Goal: Share content: Distribute website content to other platforms or users

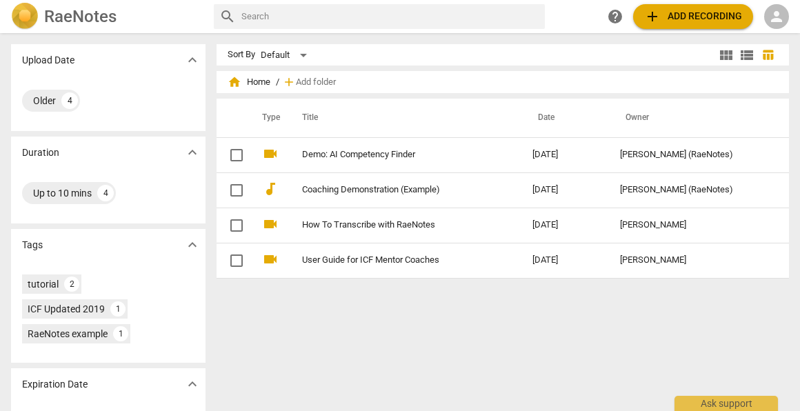
click at [780, 18] on span "person" at bounding box center [776, 16] width 17 height 17
click at [754, 33] on li "Login" at bounding box center [765, 33] width 50 height 33
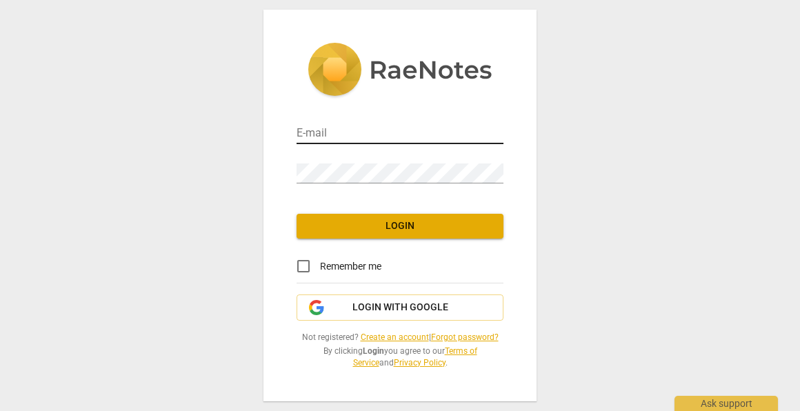
type input "[PERSON_NAME][EMAIL_ADDRESS][DOMAIN_NAME]"
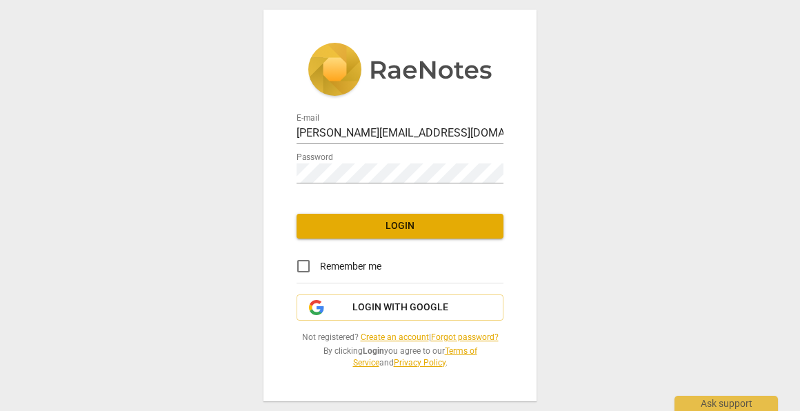
click at [374, 221] on span "Login" at bounding box center [400, 226] width 185 height 14
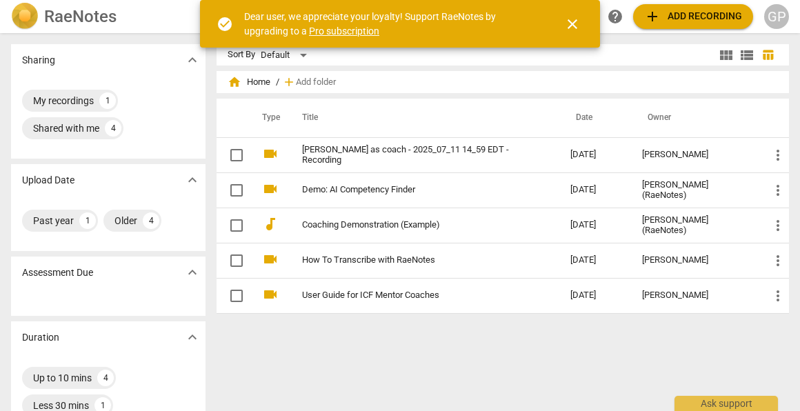
click at [565, 26] on span "close" at bounding box center [572, 24] width 17 height 17
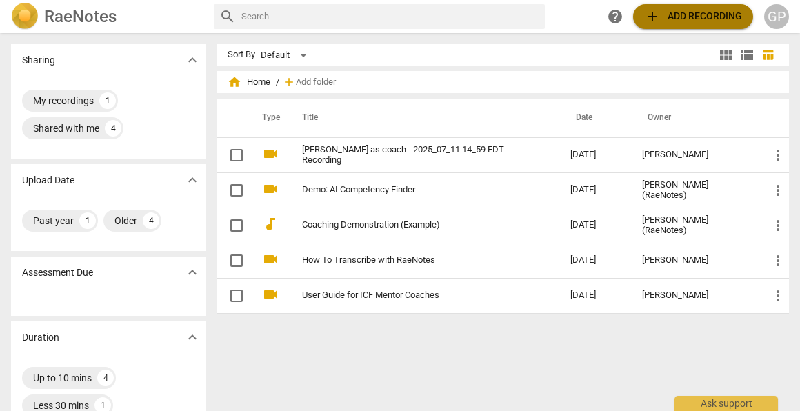
click at [710, 18] on span "add Add recording" at bounding box center [693, 16] width 98 height 17
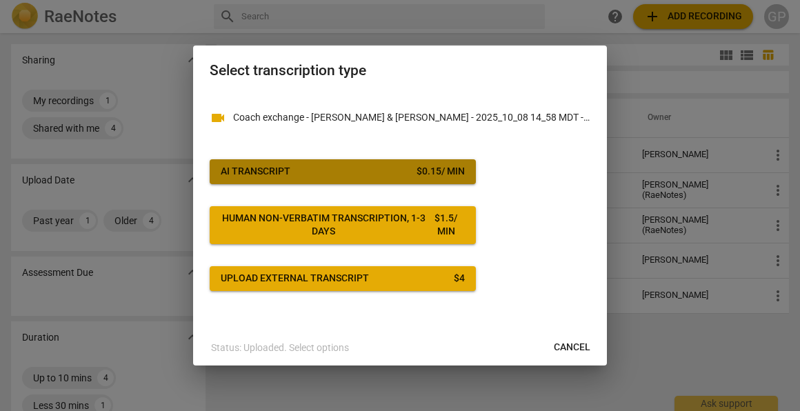
click at [271, 165] on div "AI Transcript" at bounding box center [256, 172] width 70 height 14
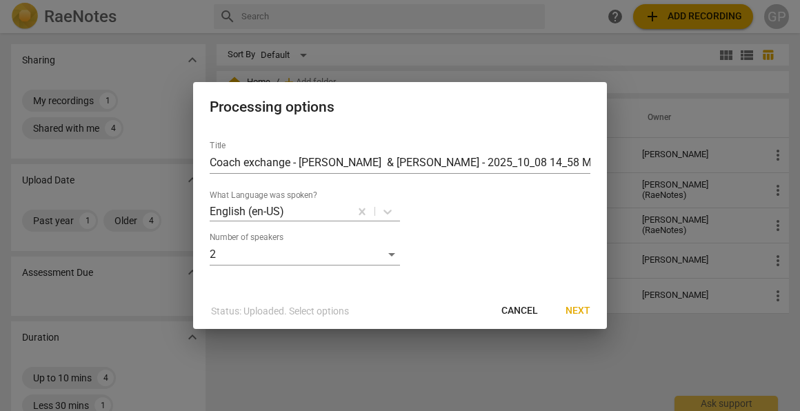
click at [524, 314] on span "Cancel" at bounding box center [519, 311] width 37 height 14
click at [574, 309] on span "Next" at bounding box center [577, 311] width 25 height 14
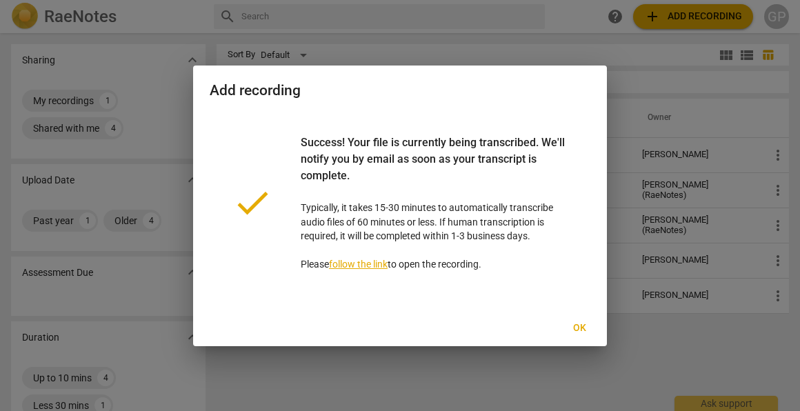
click at [574, 335] on button "Ok" at bounding box center [579, 328] width 44 height 25
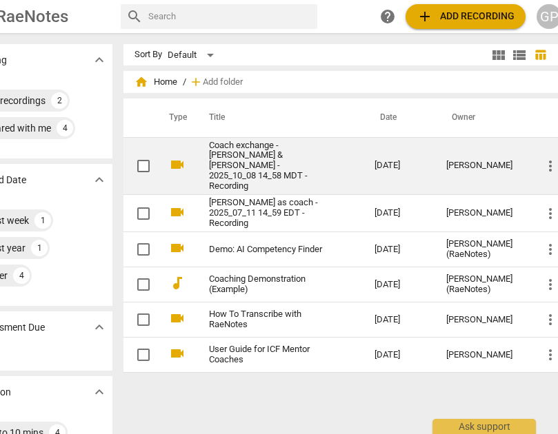
scroll to position [0, 63]
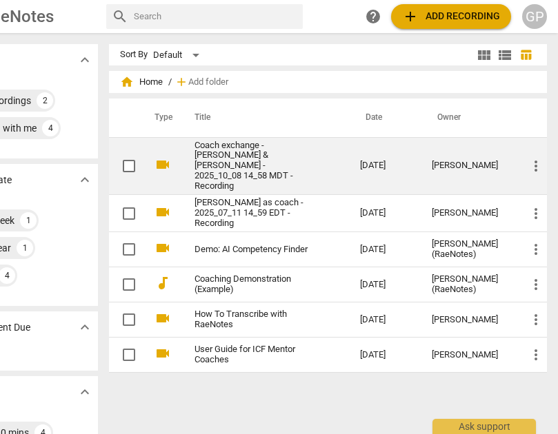
click at [531, 163] on span "more_vert" at bounding box center [536, 166] width 17 height 17
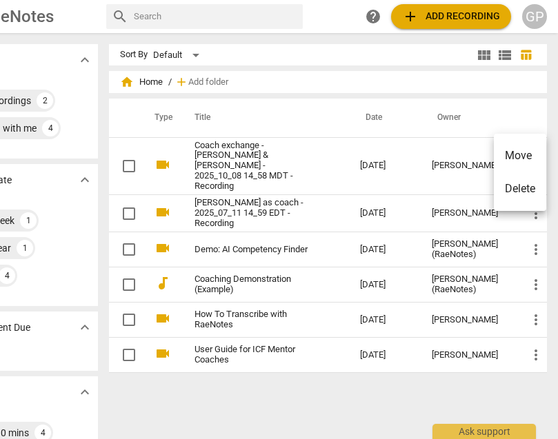
click at [443, 157] on div at bounding box center [279, 219] width 558 height 439
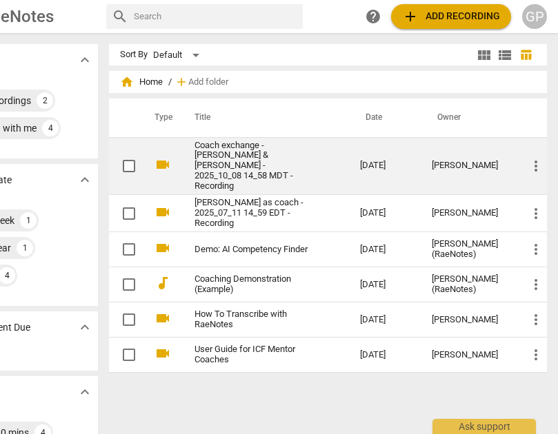
click at [123, 160] on input "checkbox" at bounding box center [128, 166] width 29 height 17
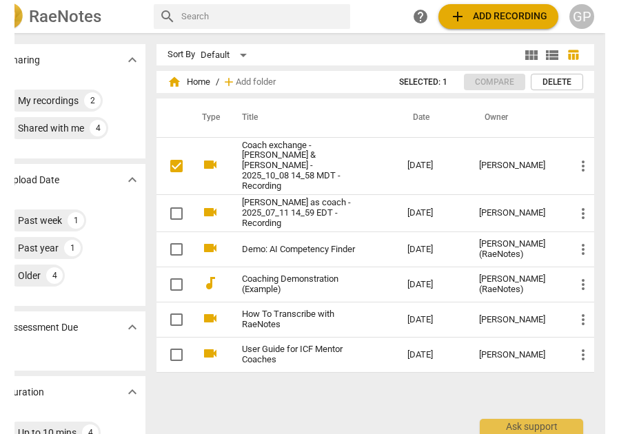
scroll to position [0, 1]
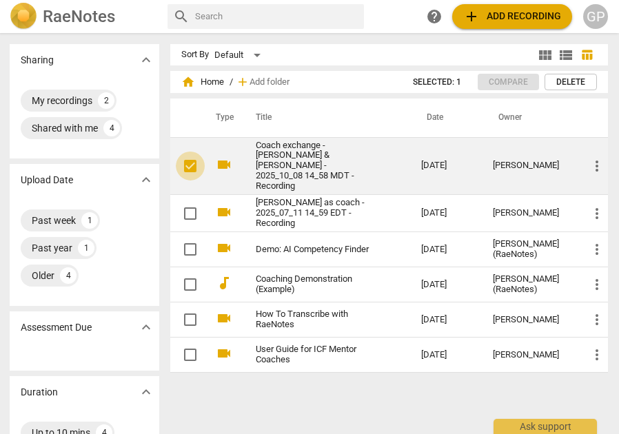
click at [190, 158] on input "checkbox" at bounding box center [190, 166] width 29 height 17
click at [187, 158] on input "checkbox" at bounding box center [190, 166] width 29 height 17
checkbox input "false"
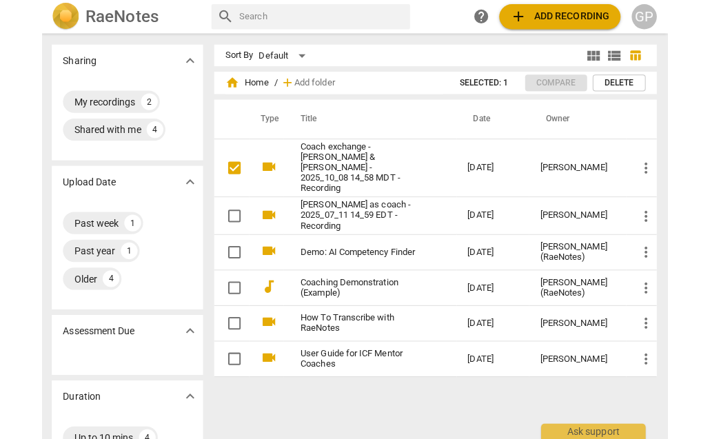
scroll to position [0, 0]
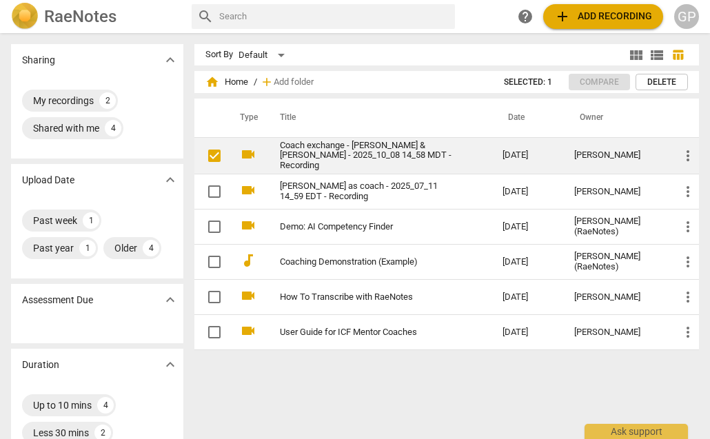
click at [214, 158] on input "checkbox" at bounding box center [214, 156] width 29 height 17
click at [328, 153] on link "Coach exchange - [PERSON_NAME] & [PERSON_NAME] - 2025_10_08 14_58 MDT - Recordi…" at bounding box center [367, 156] width 174 height 31
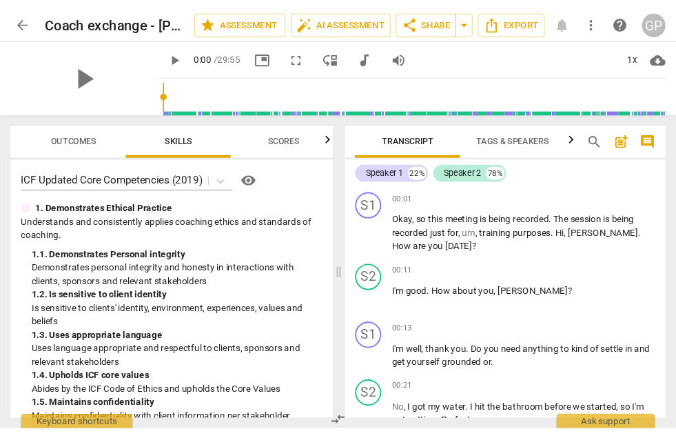
scroll to position [6, 0]
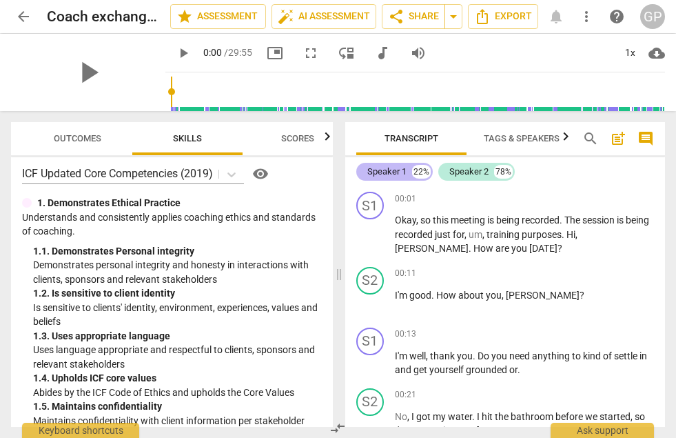
click at [387, 172] on div "Speaker 1" at bounding box center [387, 172] width 39 height 14
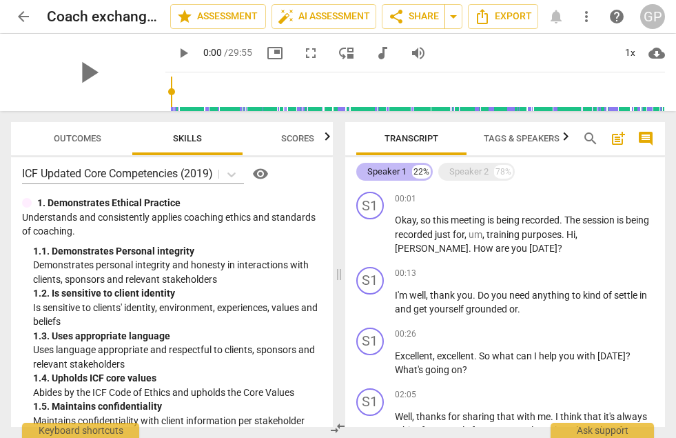
click at [387, 172] on div "Speaker 1" at bounding box center [387, 172] width 39 height 14
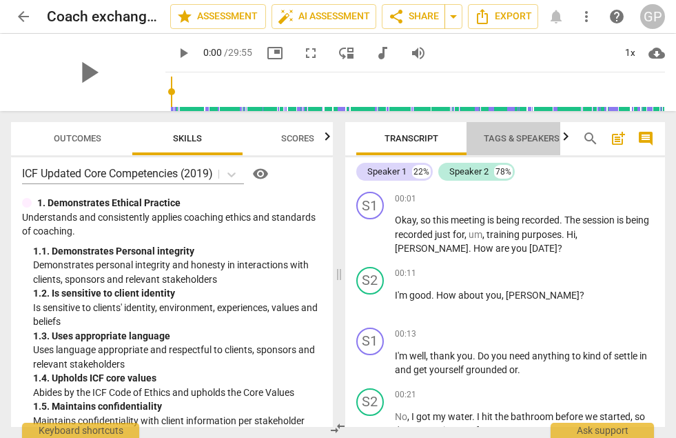
click at [510, 137] on span "Tags & Speakers" at bounding box center [522, 138] width 76 height 10
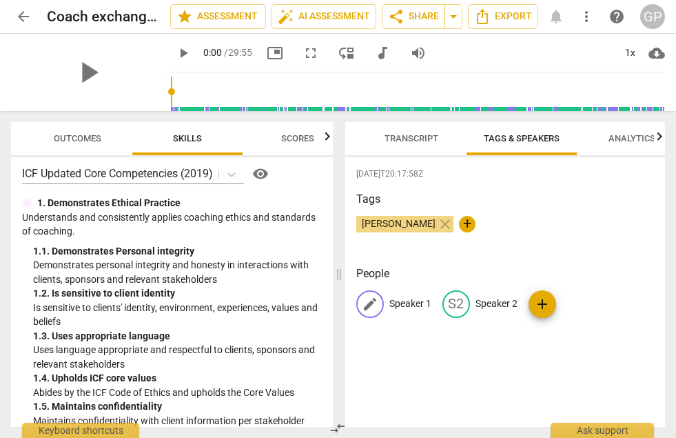
click at [376, 303] on span "edit" at bounding box center [370, 304] width 17 height 17
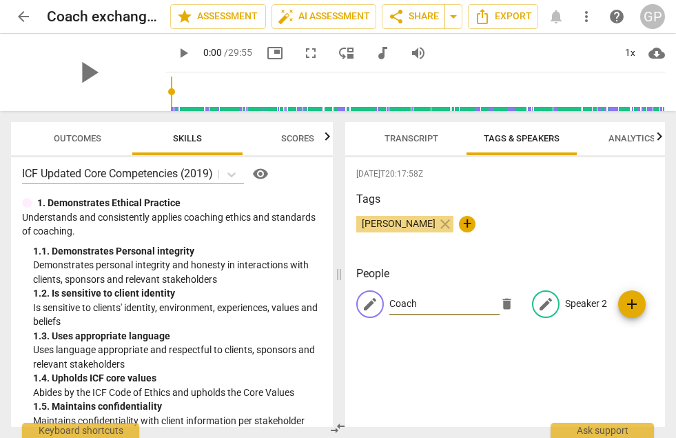
type input "Coach"
click at [567, 303] on p "Speaker 2" at bounding box center [586, 304] width 42 height 14
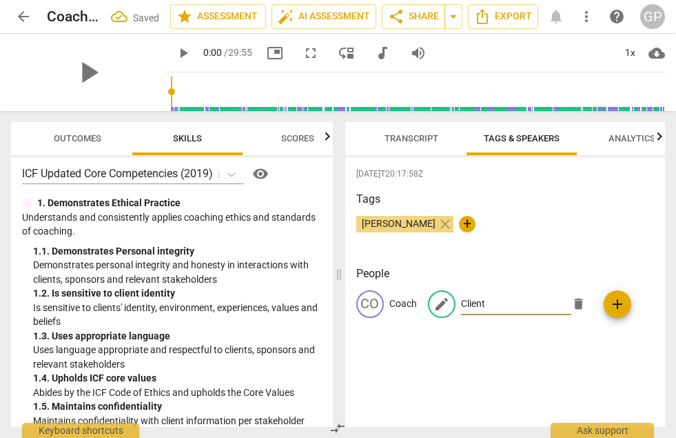
type input "Client"
click at [479, 384] on div "[DATE]T20:17:58Z Tags [PERSON_NAME] close + People CO Coach edit Client delete …" at bounding box center [505, 292] width 321 height 270
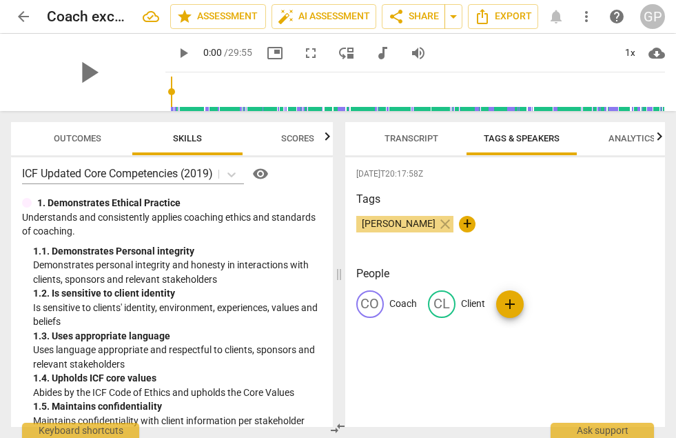
click at [511, 239] on div "[PERSON_NAME] close +" at bounding box center [505, 230] width 299 height 28
click at [68, 22] on h2 "Coach exchange - [PERSON_NAME] & [PERSON_NAME] - 2025_10_08 14_58 MDT - Recordi…" at bounding box center [71, 16] width 49 height 17
click at [140, 21] on span "edit" at bounding box center [147, 16] width 17 height 17
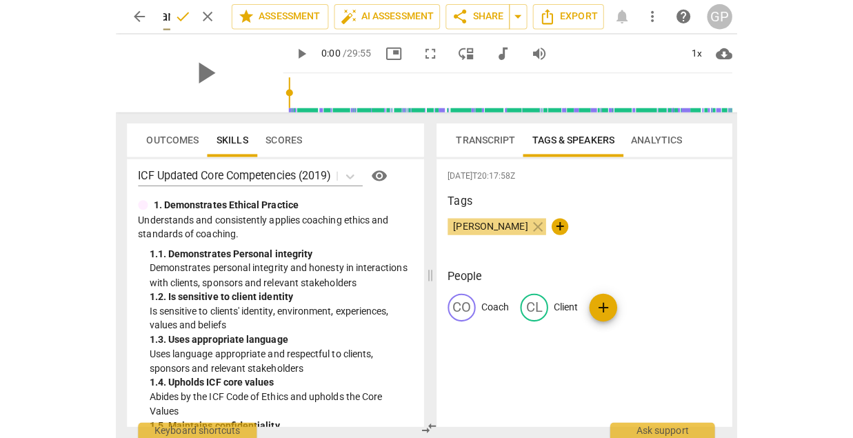
scroll to position [0, 0]
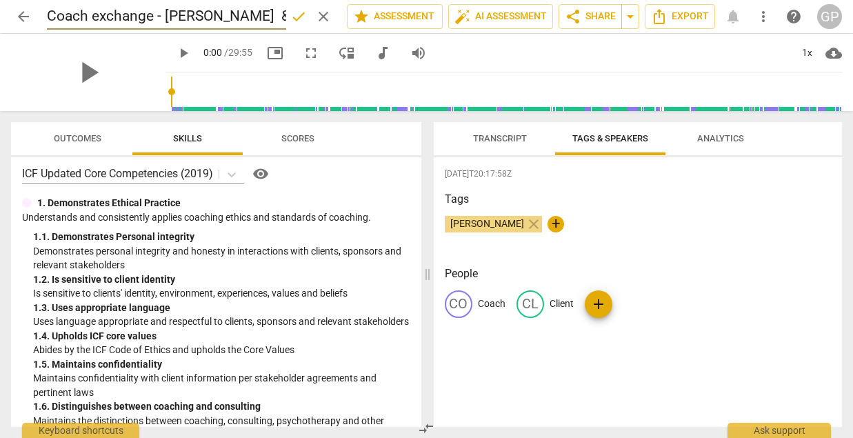
drag, startPoint x: 259, startPoint y: 14, endPoint x: 10, endPoint y: 8, distance: 248.3
click at [10, 8] on header "arrow_back Coach exchange - [PERSON_NAME] & [PERSON_NAME] - 2025_10_08 14_58 MD…" at bounding box center [426, 16] width 853 height 33
paste input "[PERSON_NAME][EMAIL_ADDRESS][DOMAIN_NAME]"
click at [90, 14] on input "[PERSON_NAME] M2 - [PERSON_NAME][EMAIL_ADDRESS][DOMAIN_NAME] 2025_10_08 14_58 M…" at bounding box center [166, 16] width 239 height 26
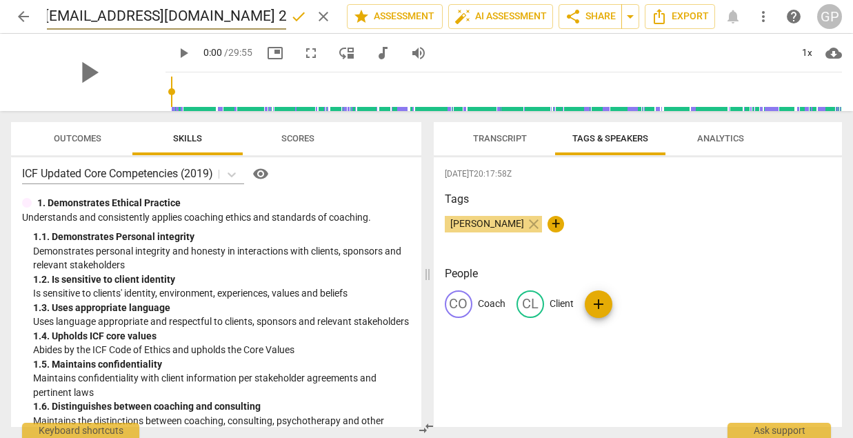
scroll to position [0, 365]
drag, startPoint x: 139, startPoint y: 16, endPoint x: 288, endPoint y: 22, distance: 149.1
click at [288, 22] on div "[PERSON_NAME] M2 - [PERSON_NAME][EMAIL_ADDRESS][DOMAIN_NAME] 2025_10_08 14_58 M…" at bounding box center [191, 16] width 289 height 26
type input "[PERSON_NAME] M2 - [PERSON_NAME]"
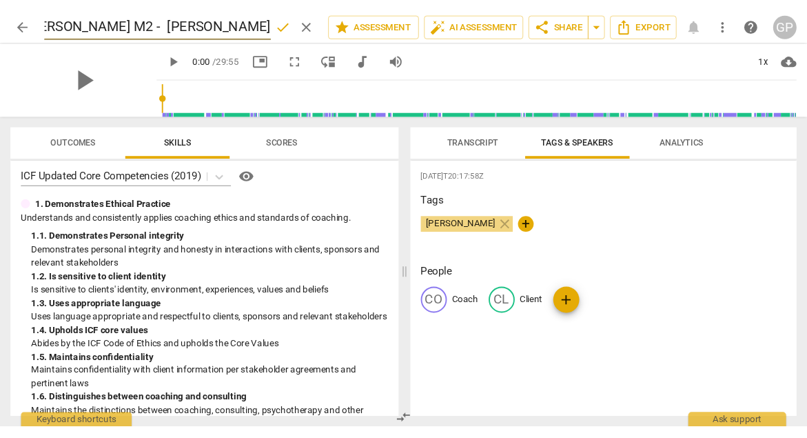
scroll to position [0, 0]
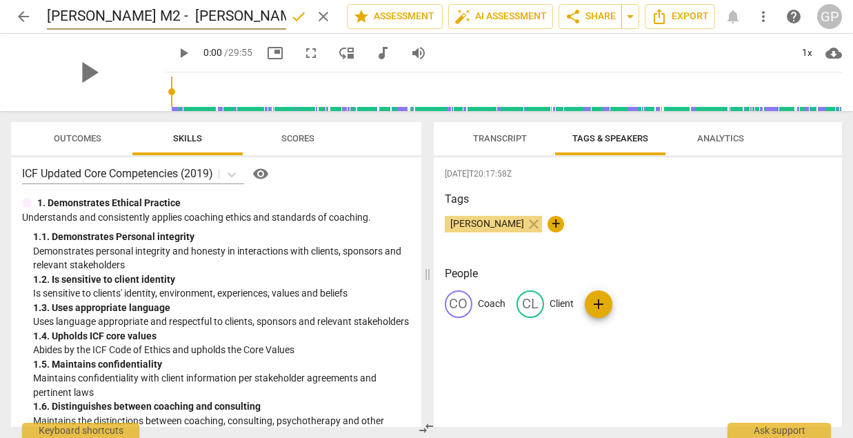
click at [633, 205] on h3 "Tags" at bounding box center [638, 199] width 387 height 17
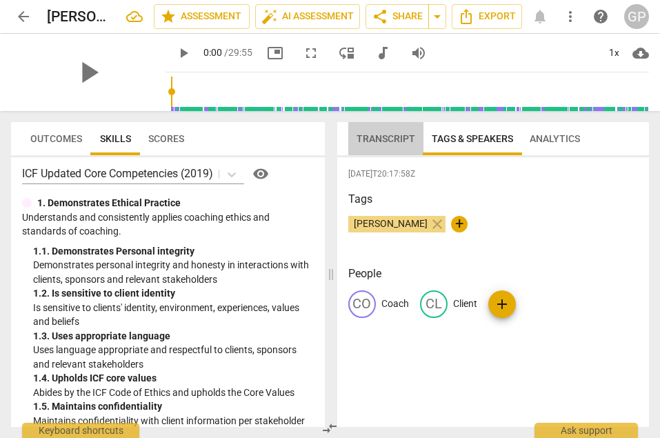
click at [379, 137] on span "Transcript" at bounding box center [385, 138] width 59 height 11
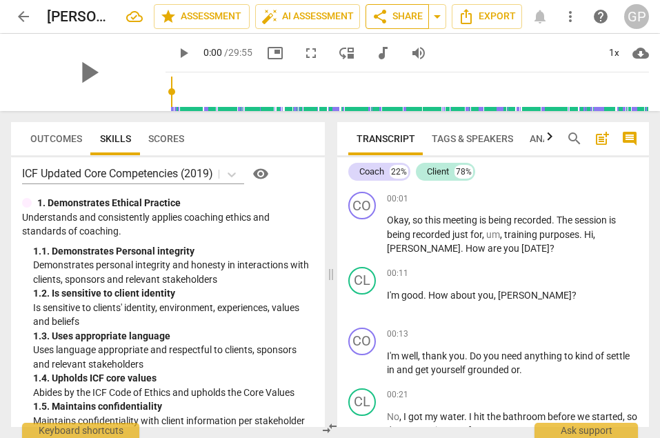
click at [405, 15] on span "share Share" at bounding box center [397, 16] width 51 height 17
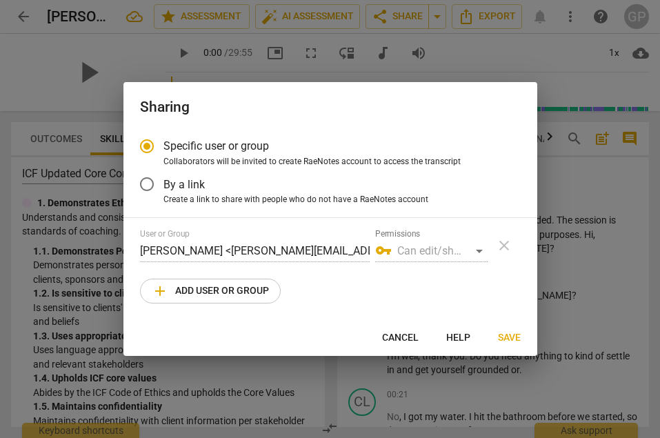
click at [478, 250] on div "vpn_key Can edit/share" at bounding box center [431, 251] width 112 height 22
click at [476, 251] on div "vpn_key Can edit/share" at bounding box center [431, 251] width 112 height 22
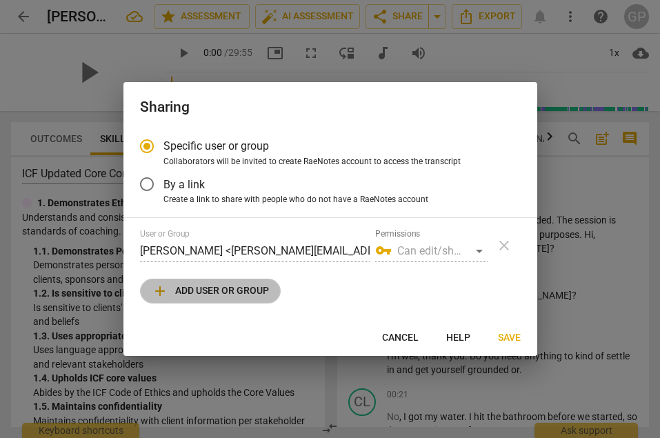
click at [203, 290] on span "add Add user or group" at bounding box center [210, 291] width 117 height 17
radio input "false"
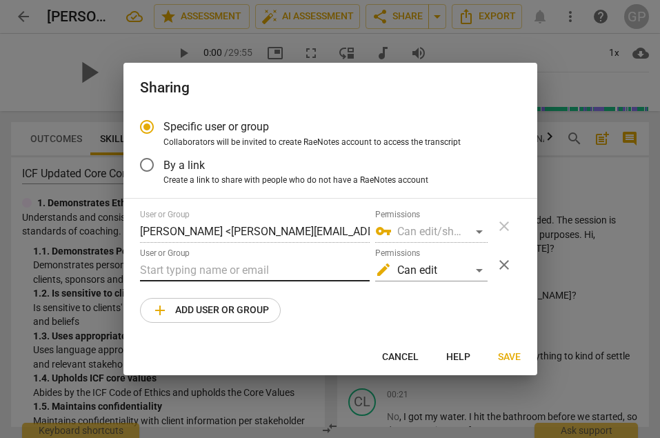
click at [168, 270] on input "text" at bounding box center [255, 270] width 230 height 22
paste input "[PERSON_NAME][EMAIL_ADDRESS][DOMAIN_NAME]"
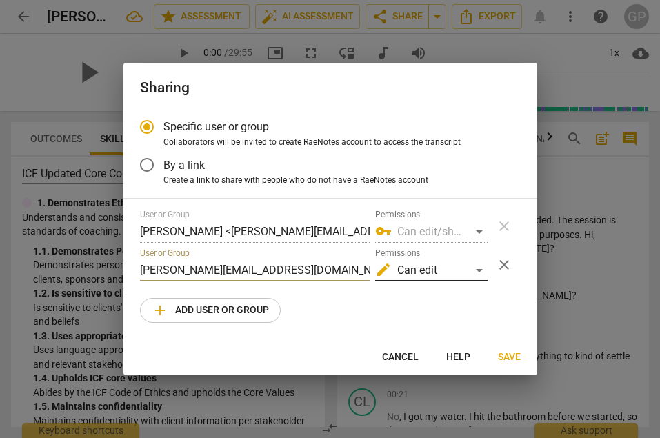
type input "[PERSON_NAME][EMAIL_ADDRESS][DOMAIN_NAME]"
click at [481, 269] on div "edit Can edit" at bounding box center [431, 270] width 112 height 22
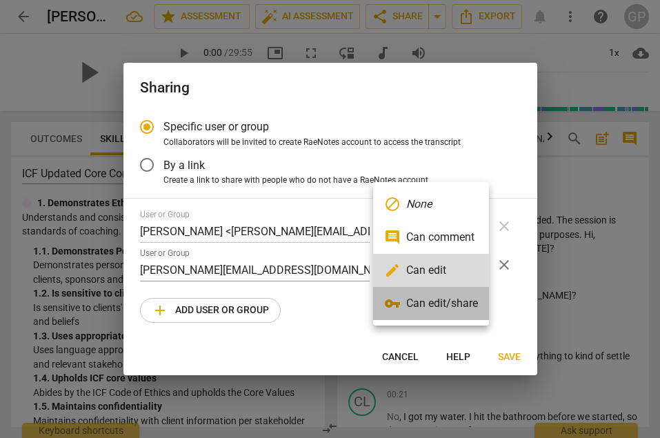
click at [426, 305] on li "vpn_key Can edit/share" at bounding box center [431, 303] width 116 height 33
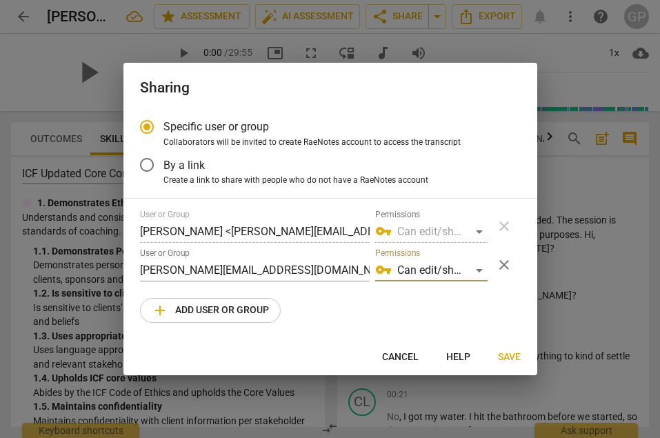
click at [508, 355] on span "Save" at bounding box center [509, 357] width 23 height 14
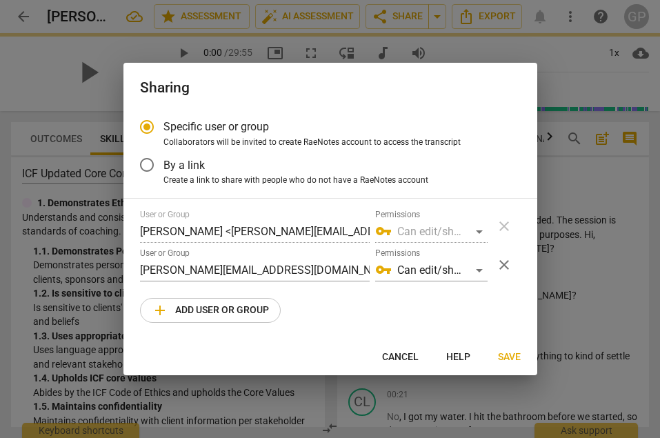
radio input "false"
type input "[PERSON_NAME] <[PERSON_NAME][EMAIL_ADDRESS][DOMAIN_NAME]>"
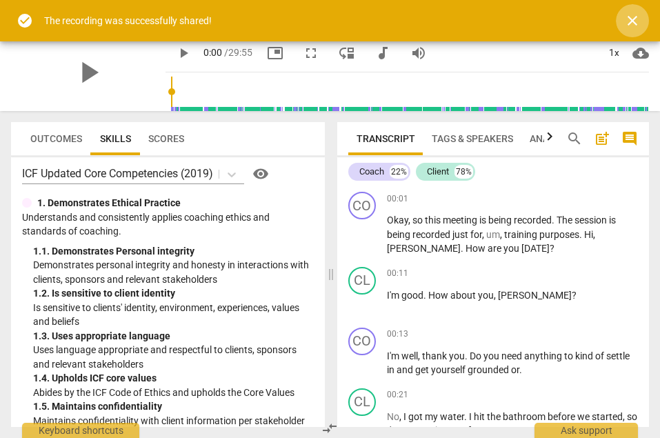
click at [630, 20] on span "close" at bounding box center [632, 20] width 17 height 17
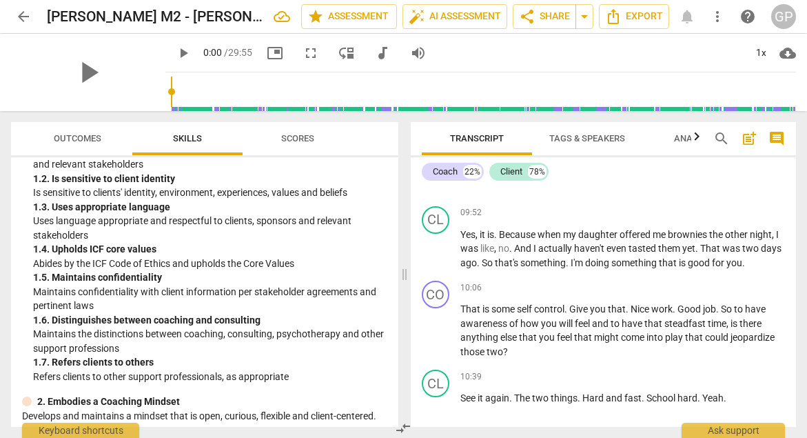
scroll to position [3009, 0]
